Goal: Transaction & Acquisition: Purchase product/service

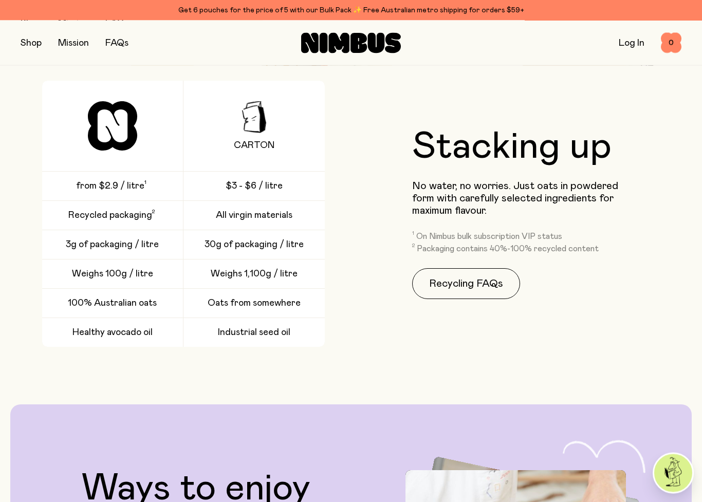
scroll to position [2167, 0]
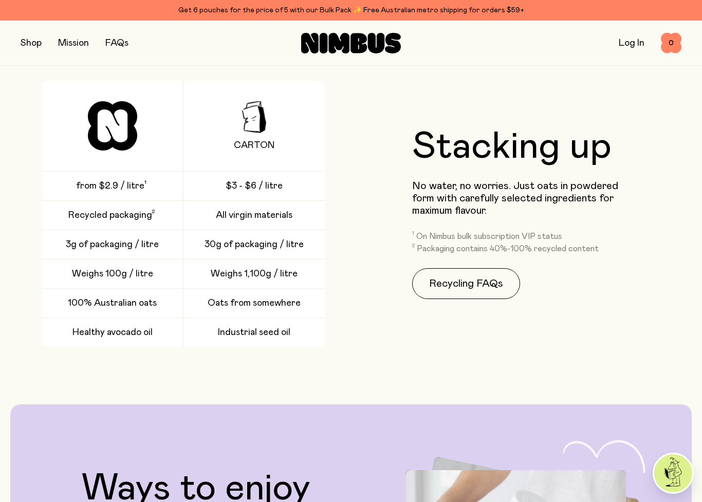
click at [34, 314] on div "Carton from $2.9 / litre $3 - $6 / litre Recycled packaging All virgin material…" at bounding box center [183, 214] width 325 height 266
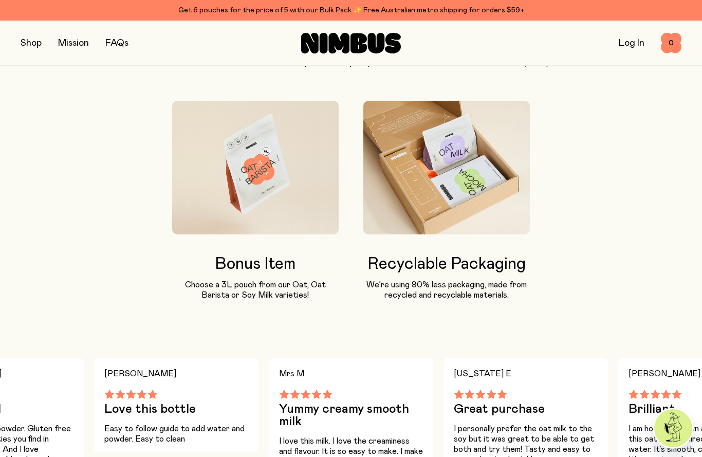
scroll to position [851, 0]
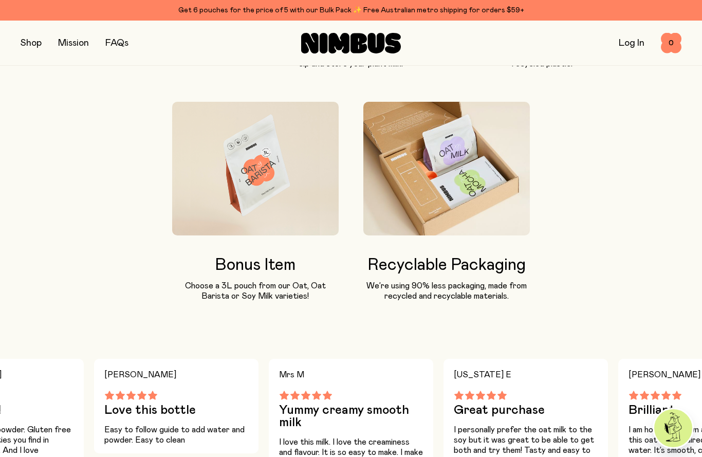
click at [69, 39] on link "Mission" at bounding box center [73, 43] width 31 height 9
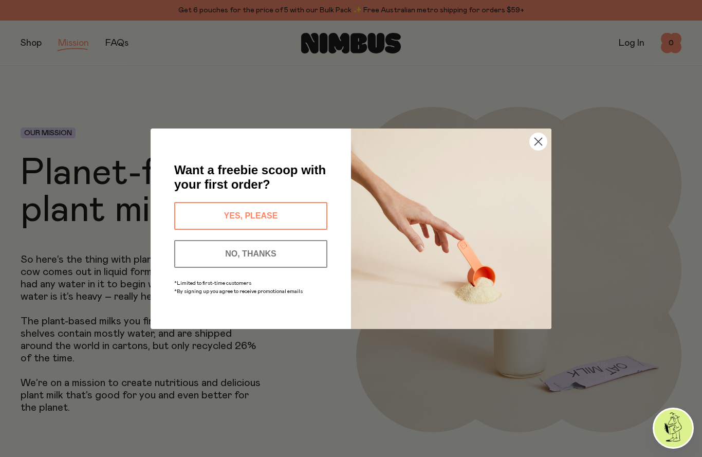
click at [542, 138] on circle "Close dialog" at bounding box center [538, 141] width 17 height 17
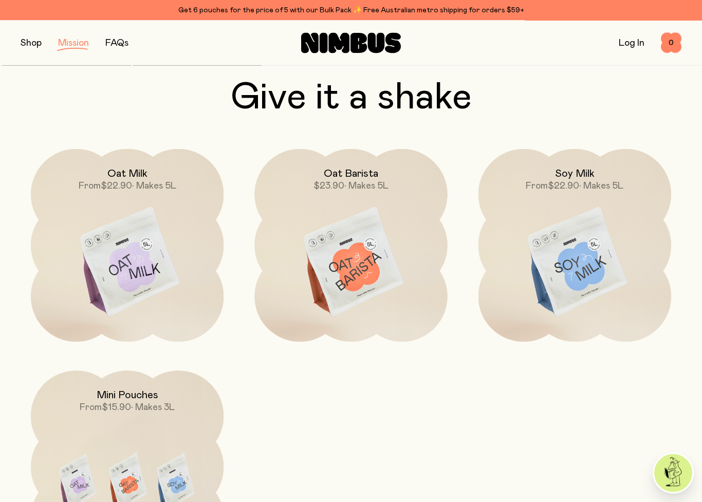
scroll to position [1370, 0]
click at [351, 279] on img at bounding box center [350, 262] width 193 height 227
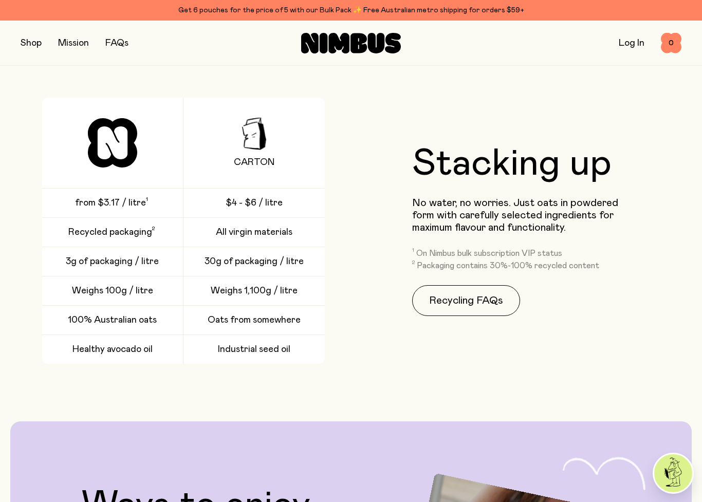
scroll to position [1377, 0]
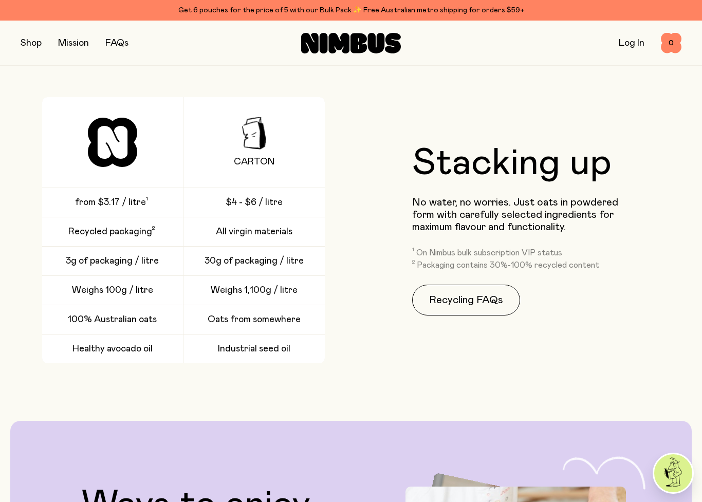
click at [464, 303] on link "Recycling FAQs" at bounding box center [466, 300] width 108 height 31
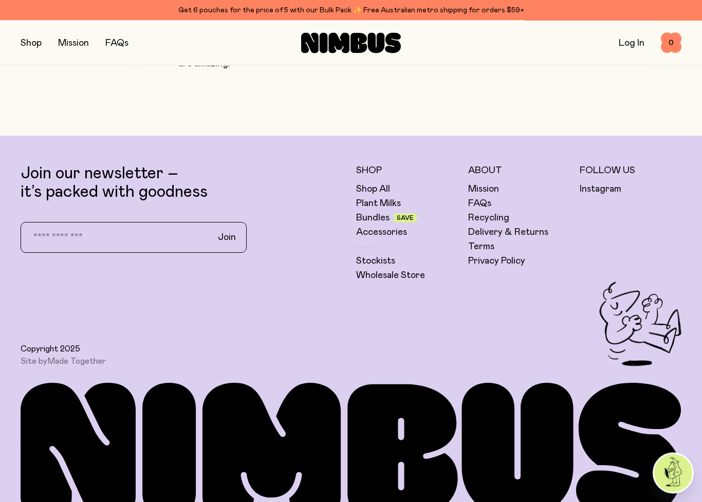
scroll to position [977, 0]
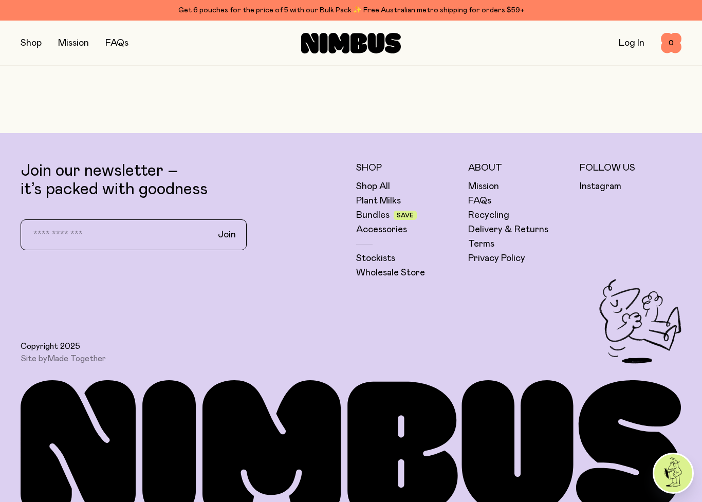
click at [367, 209] on link "Bundles" at bounding box center [372, 215] width 33 height 12
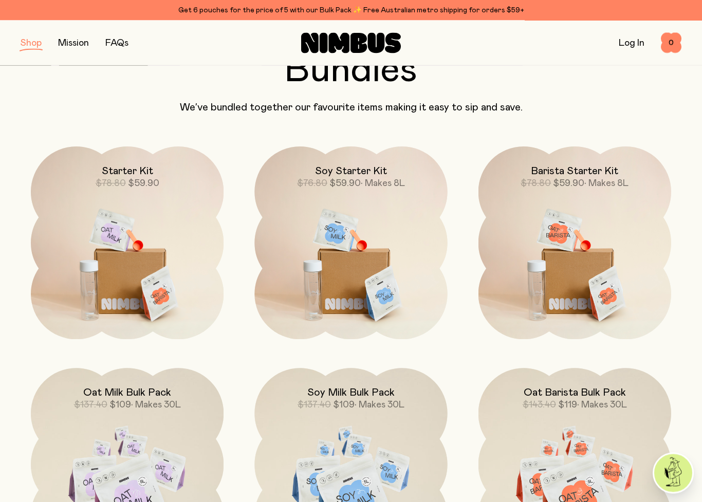
scroll to position [76, 0]
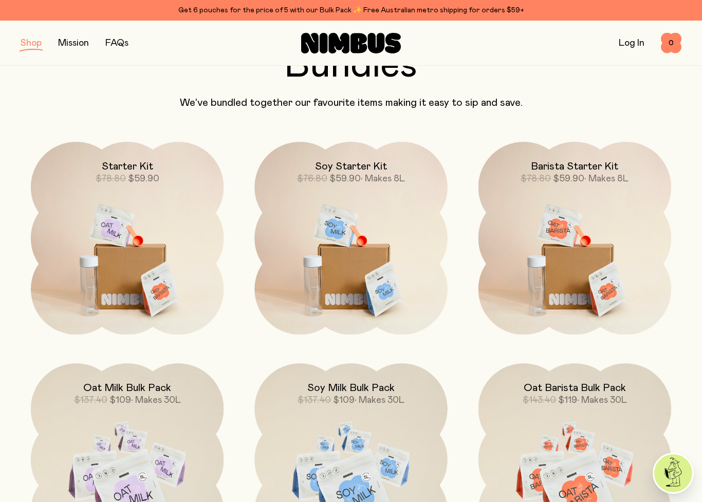
click at [17, 269] on section "Bundles We’ve bundled together our favourite items making it easy to sip and sa…" at bounding box center [351, 412] width 702 height 730
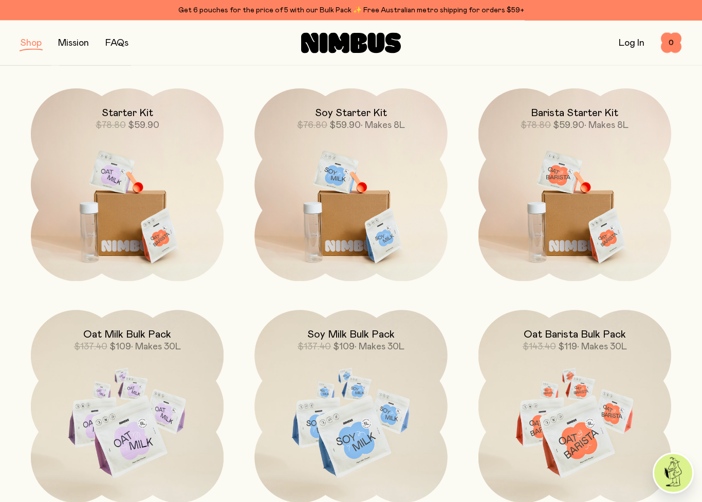
scroll to position [130, 0]
click at [110, 215] on img at bounding box center [127, 201] width 193 height 227
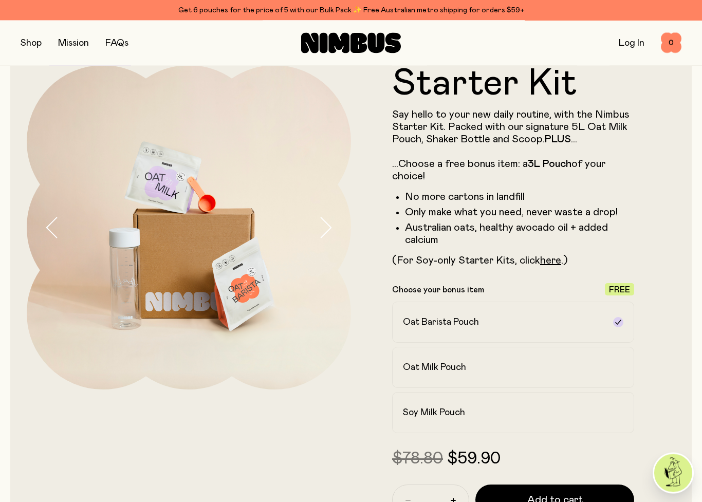
scroll to position [29, 0]
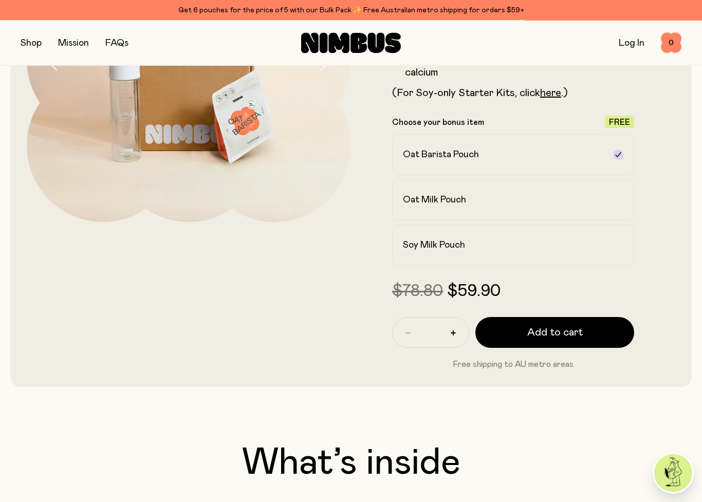
click at [558, 333] on span "Add to cart" at bounding box center [554, 333] width 55 height 14
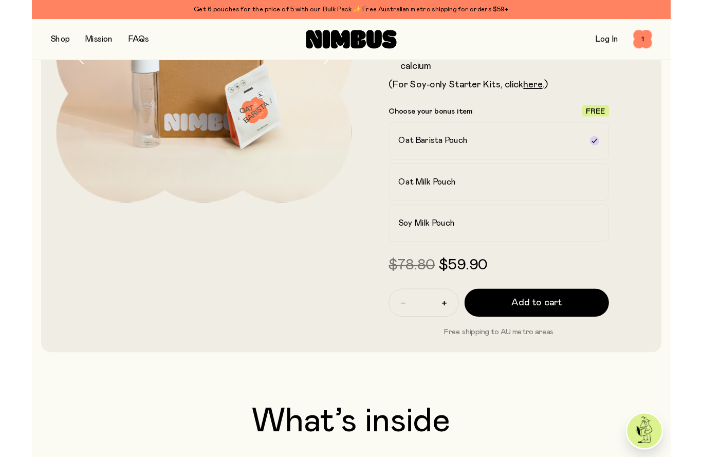
scroll to position [0, 0]
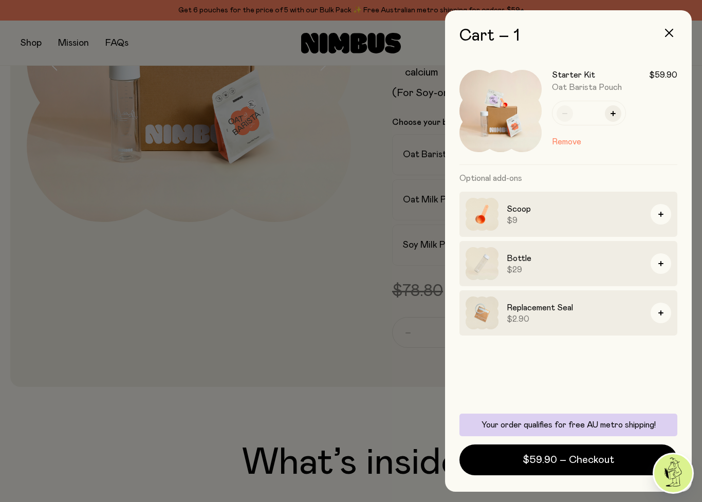
click at [535, 456] on span "$59.90 – Checkout" at bounding box center [567, 460] width 91 height 14
